Goal: Find specific page/section: Find specific page/section

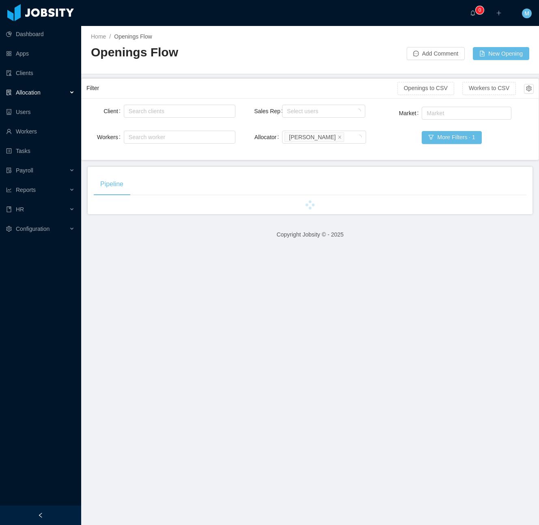
click at [369, 207] on div at bounding box center [310, 205] width 432 height 6
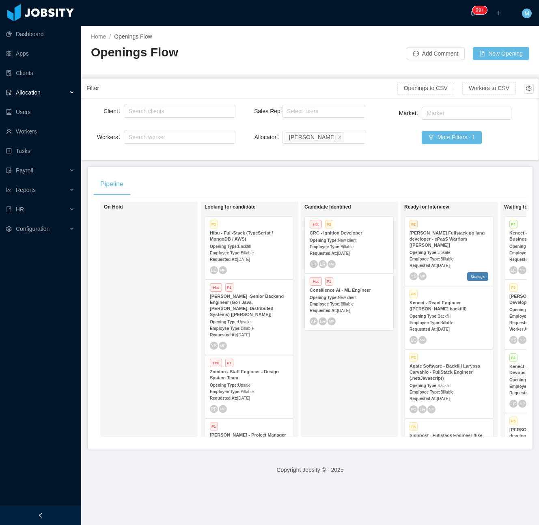
click at [64, 518] on div at bounding box center [40, 515] width 81 height 19
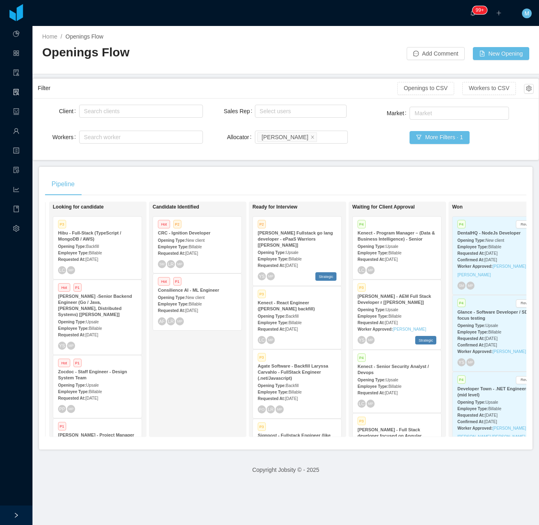
click at [304, 312] on div "Opening Type: Backfill" at bounding box center [297, 316] width 79 height 9
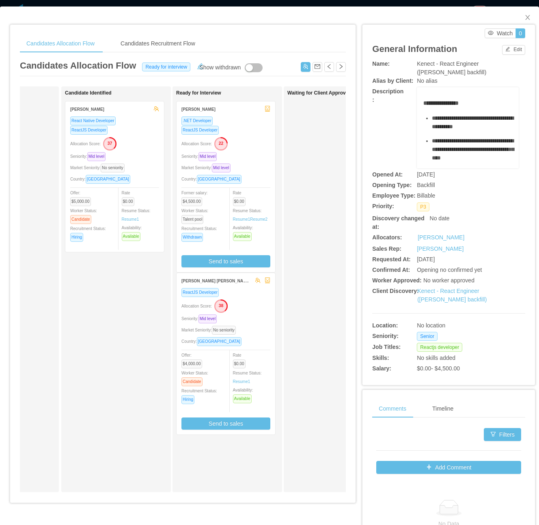
scroll to position [0, 75]
click at [524, 19] on icon "icon: close" at bounding box center [527, 17] width 6 height 6
